Goal: Transaction & Acquisition: Book appointment/travel/reservation

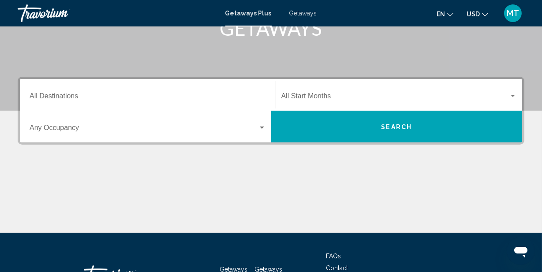
scroll to position [132, 0]
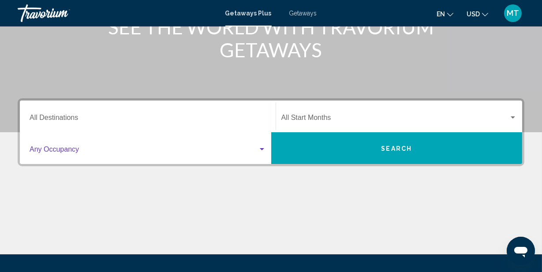
click at [261, 150] on div "Search widget" at bounding box center [262, 149] width 4 height 2
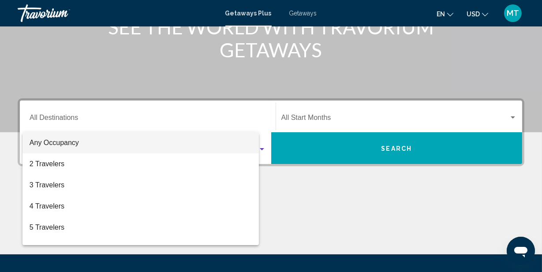
scroll to position [202, 0]
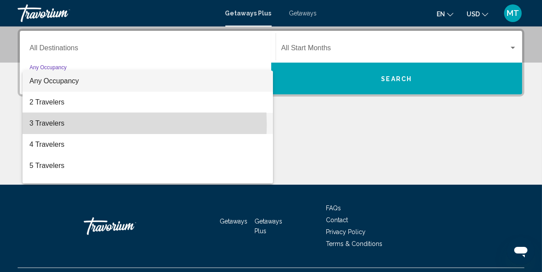
click at [56, 124] on span "3 Travelers" at bounding box center [148, 123] width 236 height 21
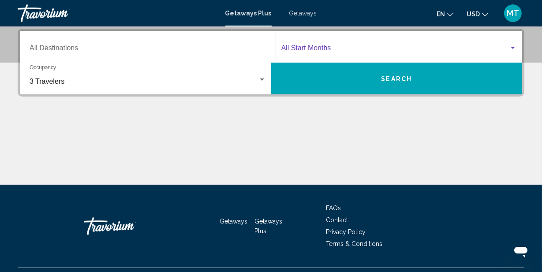
click at [512, 49] on div "Search widget" at bounding box center [513, 48] width 8 height 7
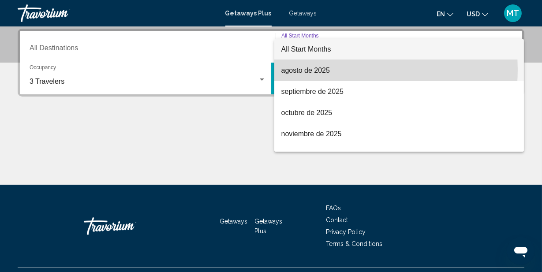
click at [307, 69] on span "agosto de 2025" at bounding box center [399, 70] width 236 height 21
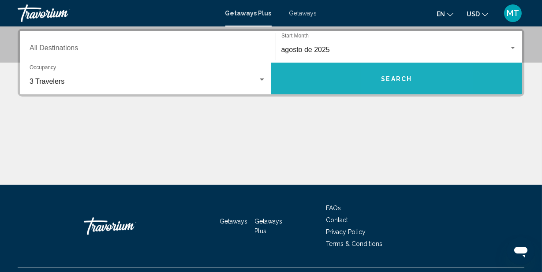
click at [386, 81] on span "Search" at bounding box center [396, 78] width 31 height 7
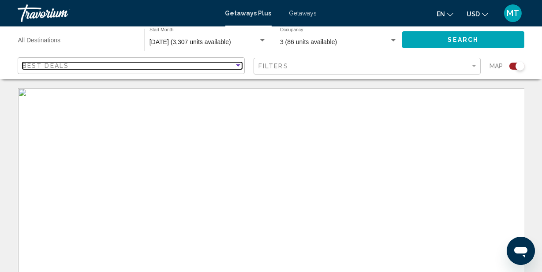
click at [236, 65] on div "Sort by" at bounding box center [238, 65] width 4 height 2
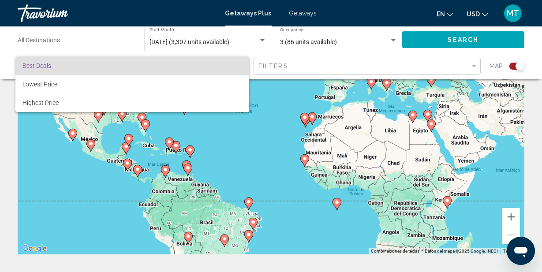
scroll to position [88, 0]
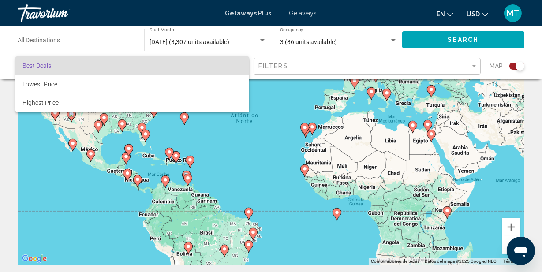
click at [339, 99] on div at bounding box center [271, 136] width 542 height 272
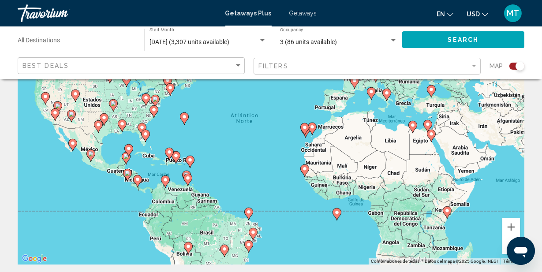
click at [340, 100] on div "Para activar la función de arrastre con el teclado, pulsa Alt + Intro. Cuando h…" at bounding box center [271, 132] width 507 height 265
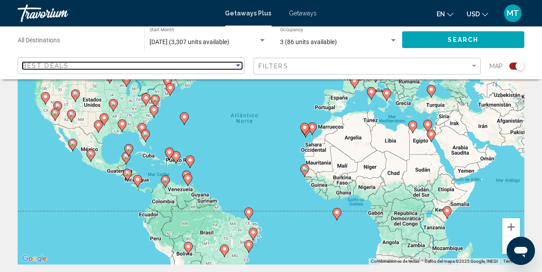
click at [239, 67] on div "Sort by" at bounding box center [238, 65] width 8 height 7
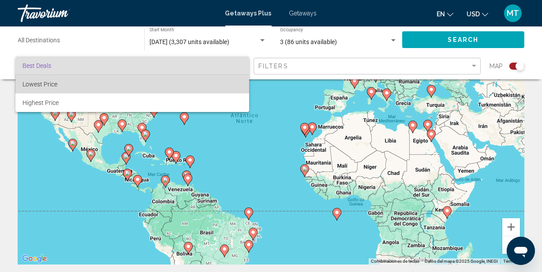
click at [42, 82] on span "Lowest Price" at bounding box center [39, 84] width 35 height 7
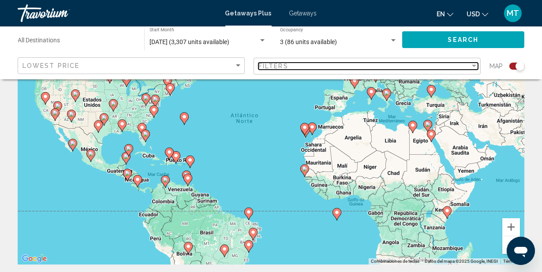
click at [475, 65] on div "Filter" at bounding box center [474, 66] width 4 height 2
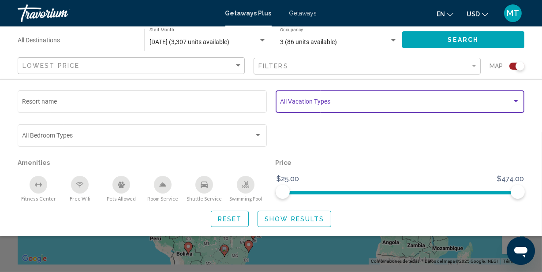
click at [515, 102] on div "Search widget" at bounding box center [516, 101] width 4 height 2
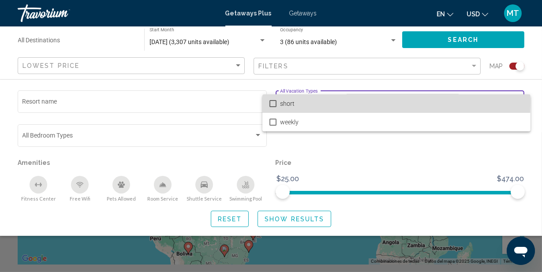
click at [271, 101] on mat-pseudo-checkbox at bounding box center [273, 103] width 7 height 7
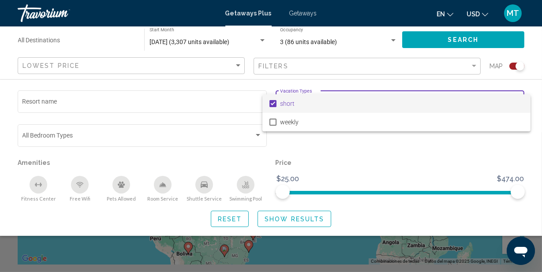
click at [119, 183] on div at bounding box center [271, 136] width 542 height 272
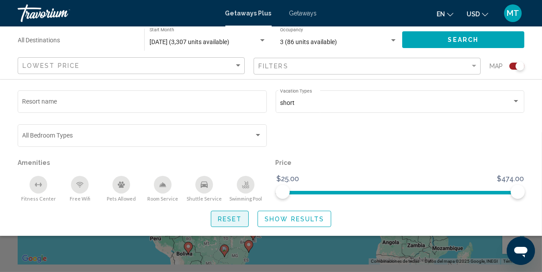
click at [221, 217] on span "Reset" at bounding box center [230, 219] width 24 height 7
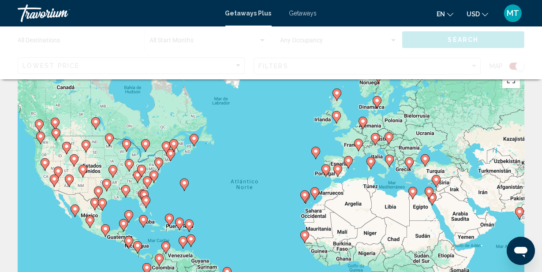
scroll to position [44, 0]
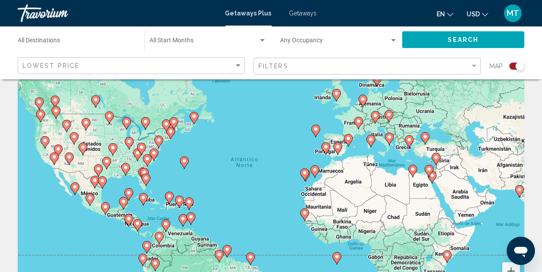
click at [347, 140] on image "Main content" at bounding box center [348, 138] width 5 height 5
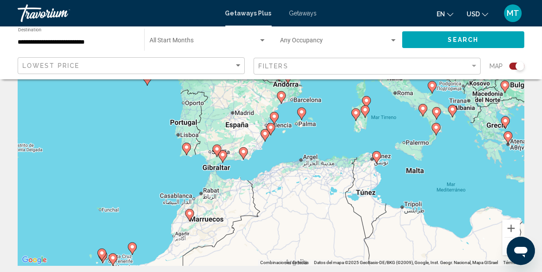
scroll to position [88, 0]
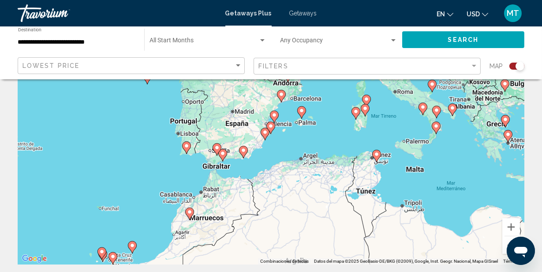
click at [223, 129] on div "Para activar la función de arrastre con el teclado, pulsa Alt + Intro. Cuando h…" at bounding box center [271, 132] width 507 height 265
click at [247, 124] on div "Para activar la función de arrastre con el teclado, pulsa Alt + Intro. Cuando h…" at bounding box center [271, 132] width 507 height 265
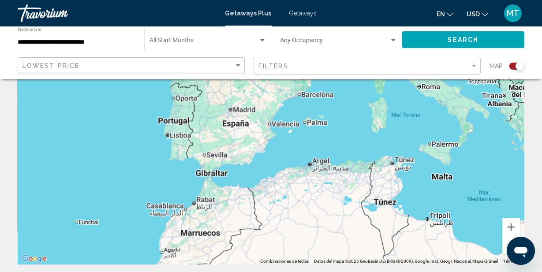
click at [247, 124] on div "Para activar la función de arrastre con el teclado, pulsa Alt + Intro. Cuando h…" at bounding box center [271, 132] width 507 height 265
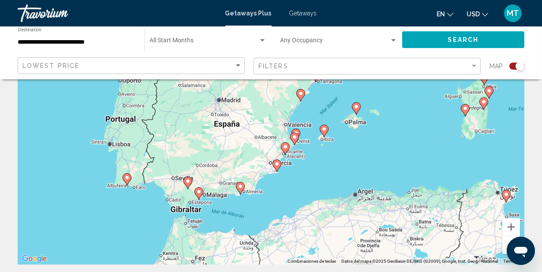
click at [200, 192] on image "Main content" at bounding box center [198, 191] width 5 height 5
type input "**********"
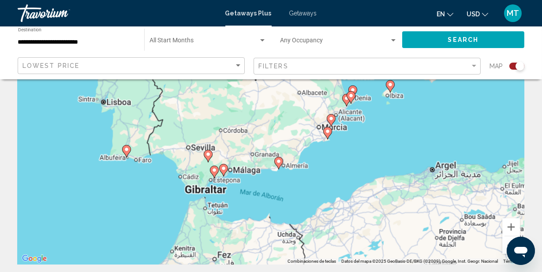
click at [200, 192] on div "Para desplazarte, pulsa las teclas [PERSON_NAME]. Para activar la función de ar…" at bounding box center [271, 132] width 507 height 265
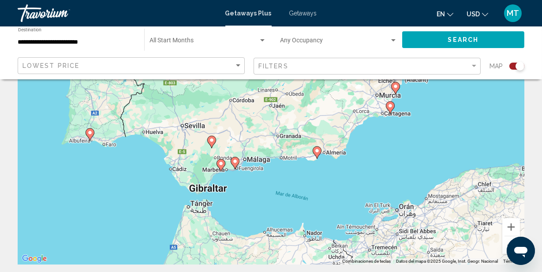
click at [236, 162] on image "Main content" at bounding box center [234, 161] width 5 height 5
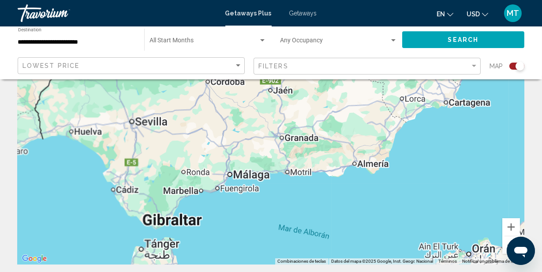
click at [236, 163] on div "Para desplazarte, pulsa las teclas [PERSON_NAME]." at bounding box center [271, 132] width 507 height 265
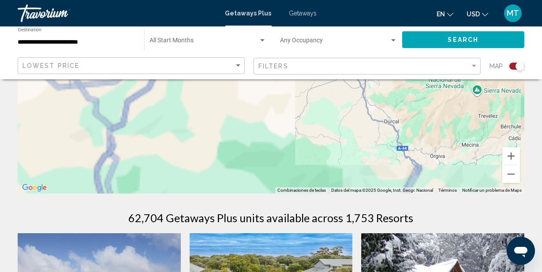
scroll to position [176, 0]
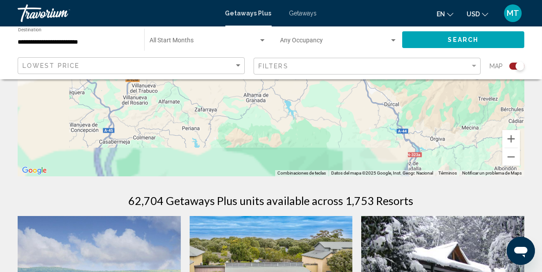
click at [236, 154] on div "Para desplazarte, pulsa las teclas [PERSON_NAME]." at bounding box center [271, 44] width 507 height 265
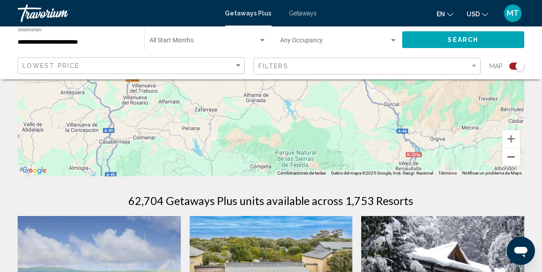
click at [509, 158] on button "Reducir" at bounding box center [511, 157] width 18 height 18
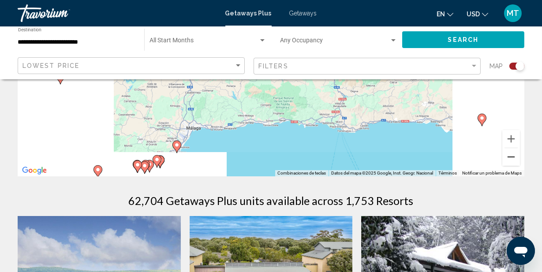
click at [509, 158] on button "Reducir" at bounding box center [511, 157] width 18 height 18
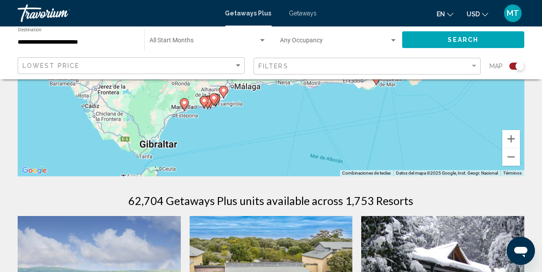
click at [214, 100] on image "Main content" at bounding box center [213, 97] width 5 height 5
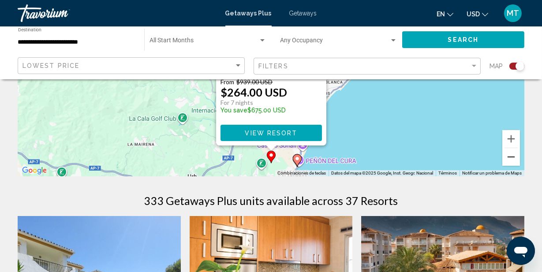
click at [509, 158] on button "Reducir" at bounding box center [511, 157] width 18 height 18
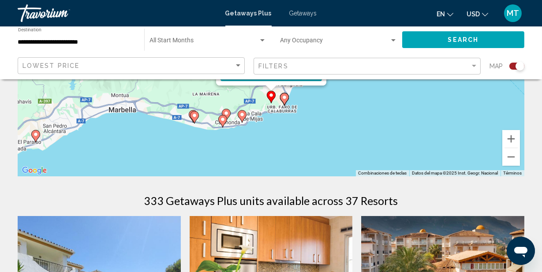
click at [281, 100] on icon "Main content" at bounding box center [284, 99] width 8 height 11
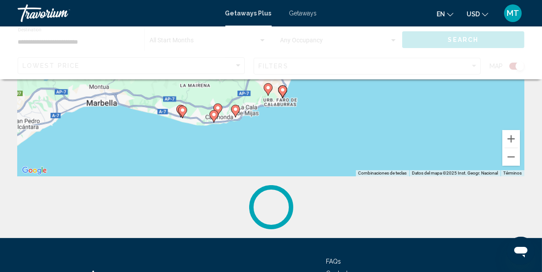
scroll to position [0, 0]
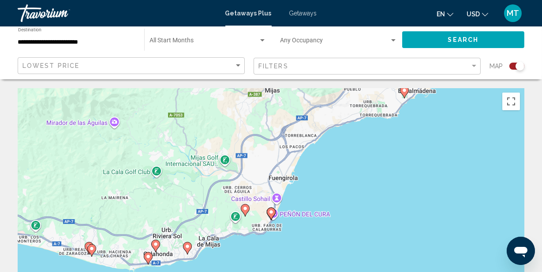
click at [186, 250] on icon "Main content" at bounding box center [187, 248] width 8 height 11
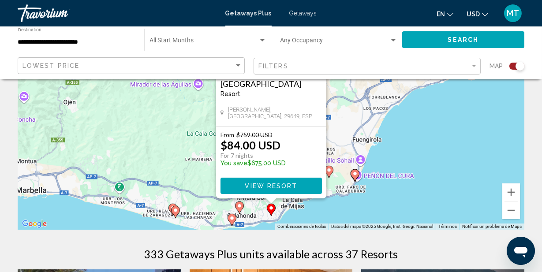
scroll to position [132, 0]
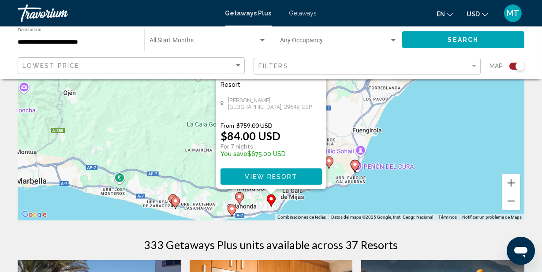
click at [450, 13] on icon "Change language" at bounding box center [450, 14] width 6 height 6
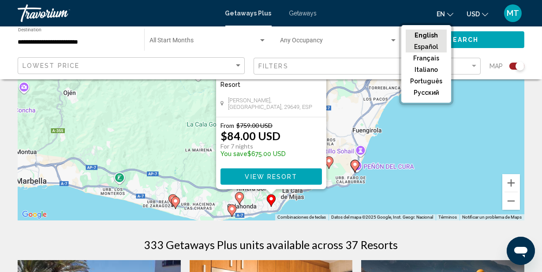
click at [433, 46] on button "Español" at bounding box center [426, 46] width 41 height 11
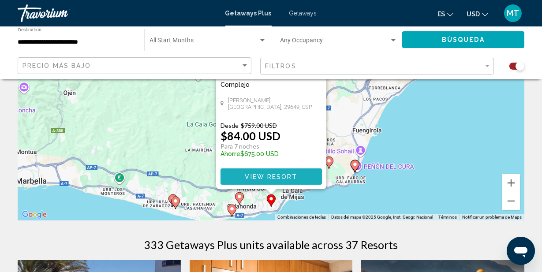
click at [268, 176] on span "View Resort" at bounding box center [271, 176] width 52 height 7
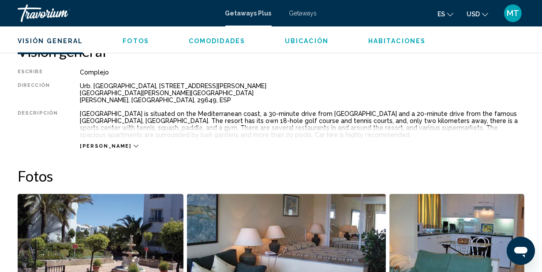
scroll to position [438, 0]
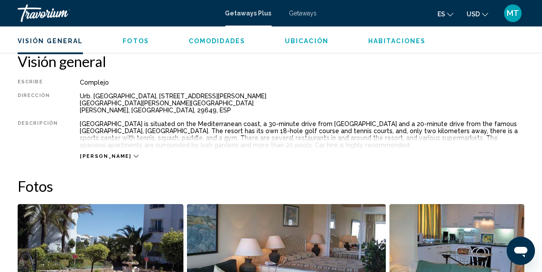
click at [134, 154] on icon "Main content" at bounding box center [136, 156] width 5 height 5
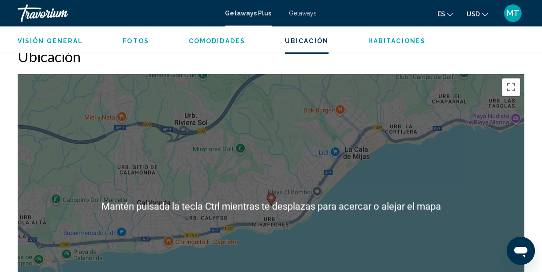
scroll to position [1232, 0]
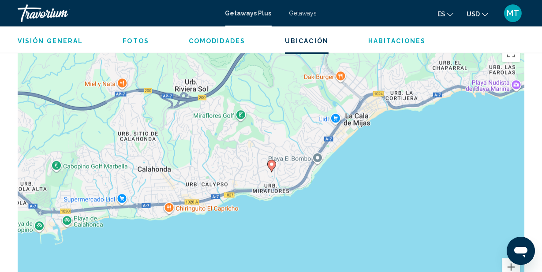
click at [435, 128] on div "Para activar la función de arrastre con el teclado, pulsa Alt + Intro. Cuando h…" at bounding box center [271, 172] width 507 height 265
drag, startPoint x: 509, startPoint y: 270, endPoint x: 509, endPoint y: 266, distance: 4.4
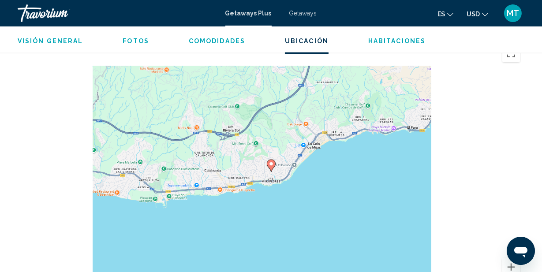
click at [391, 199] on div "Para activar la función de arrastre con el teclado, pulsa Alt + Intro. Cuando h…" at bounding box center [271, 172] width 507 height 265
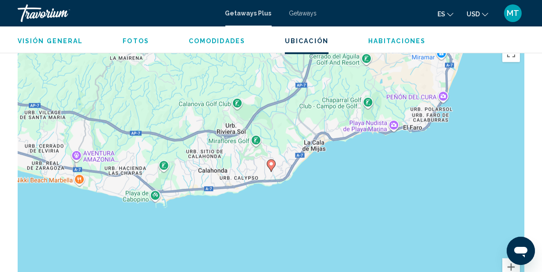
click at [134, 44] on span "Fotos" at bounding box center [136, 40] width 26 height 7
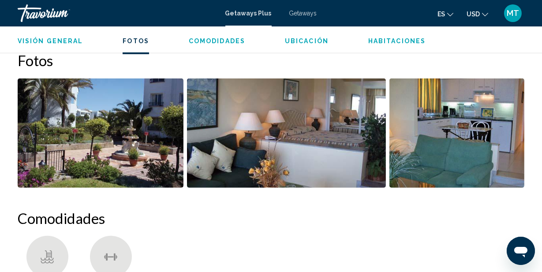
scroll to position [562, 0]
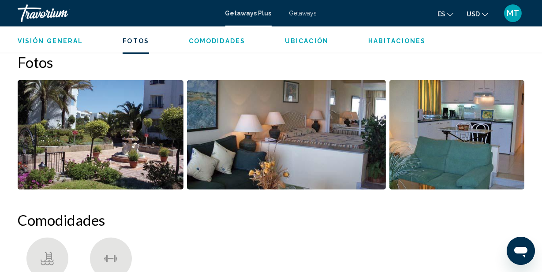
click at [55, 43] on span "Visión general" at bounding box center [50, 40] width 65 height 7
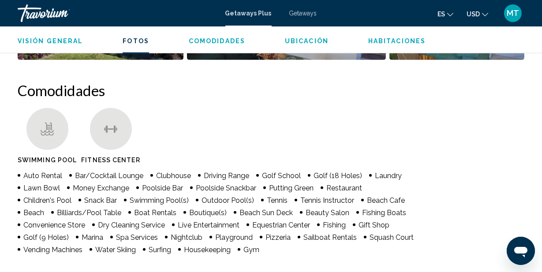
scroll to position [702, 0]
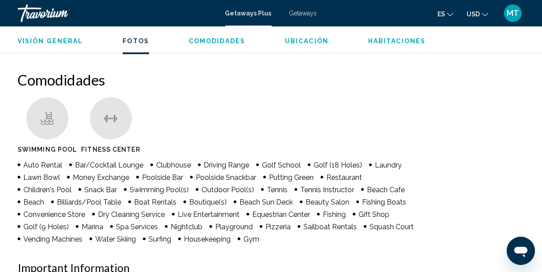
click at [116, 118] on icon "Main content" at bounding box center [116, 118] width 1 height 4
click at [45, 123] on icon "Main content" at bounding box center [47, 118] width 13 height 13
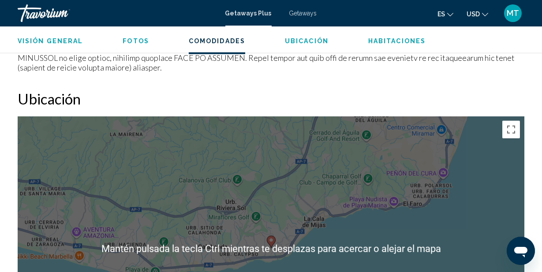
scroll to position [1187, 0]
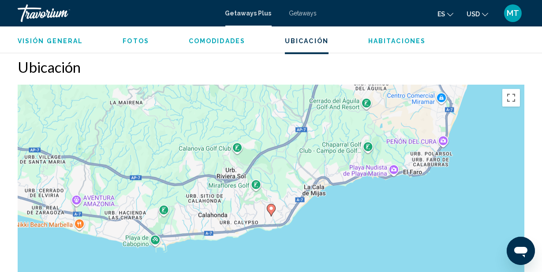
click at [347, 167] on div "Para activar la función de arrastre con el teclado, pulsa Alt + Intro. Cuando h…" at bounding box center [271, 217] width 507 height 265
click at [272, 206] on image "Main content" at bounding box center [271, 208] width 5 height 5
click at [299, 14] on span "Getaways" at bounding box center [303, 13] width 28 height 7
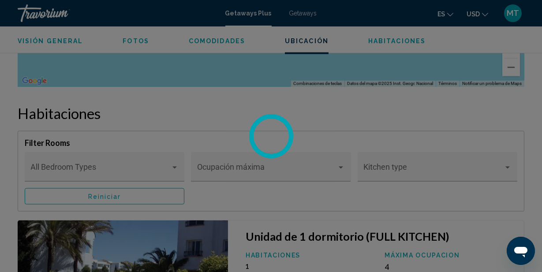
scroll to position [1452, 0]
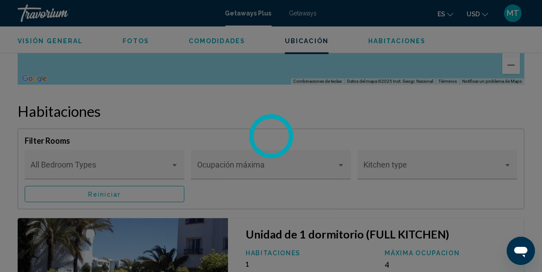
click at [340, 156] on div at bounding box center [271, 136] width 542 height 272
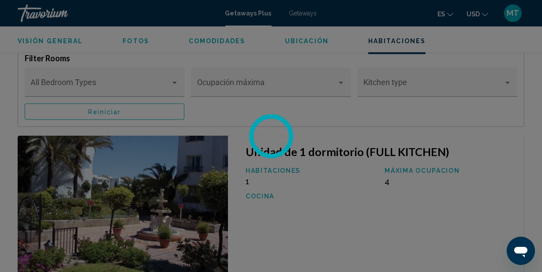
scroll to position [1584, 0]
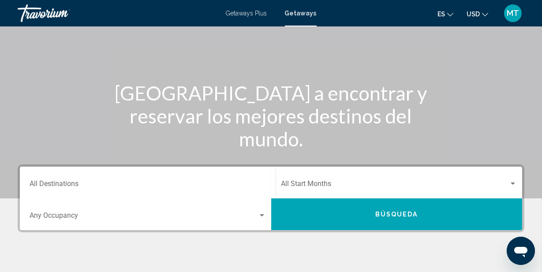
scroll to position [88, 0]
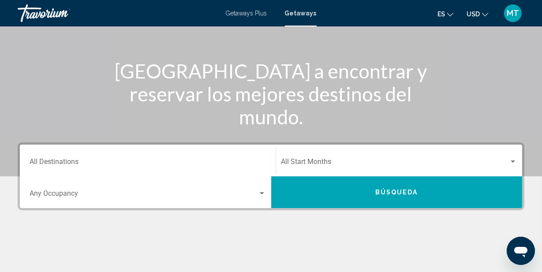
click at [512, 16] on span "MT" at bounding box center [513, 13] width 12 height 9
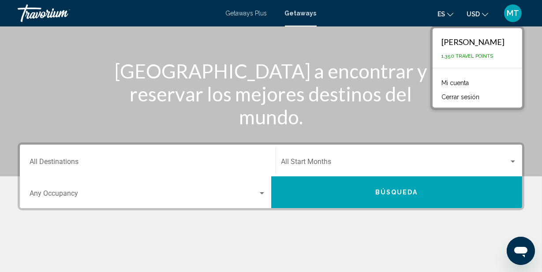
click at [437, 99] on button "Cerrar sesión" at bounding box center [460, 96] width 47 height 11
